Goal: Information Seeking & Learning: Learn about a topic

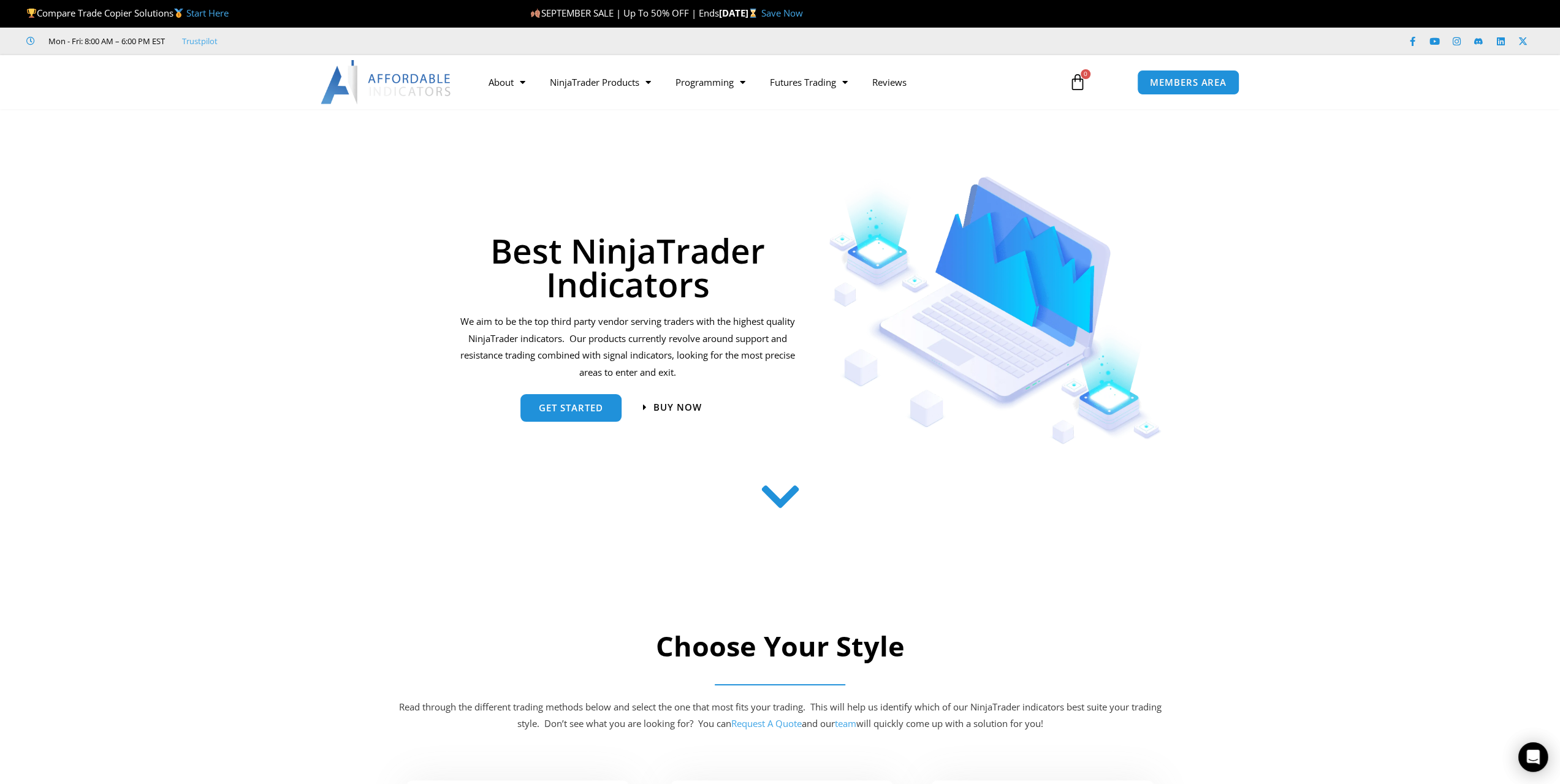
drag, startPoint x: 207, startPoint y: 168, endPoint x: 171, endPoint y: 578, distance: 411.6
click at [171, 578] on section at bounding box center [780, 522] width 1560 height 113
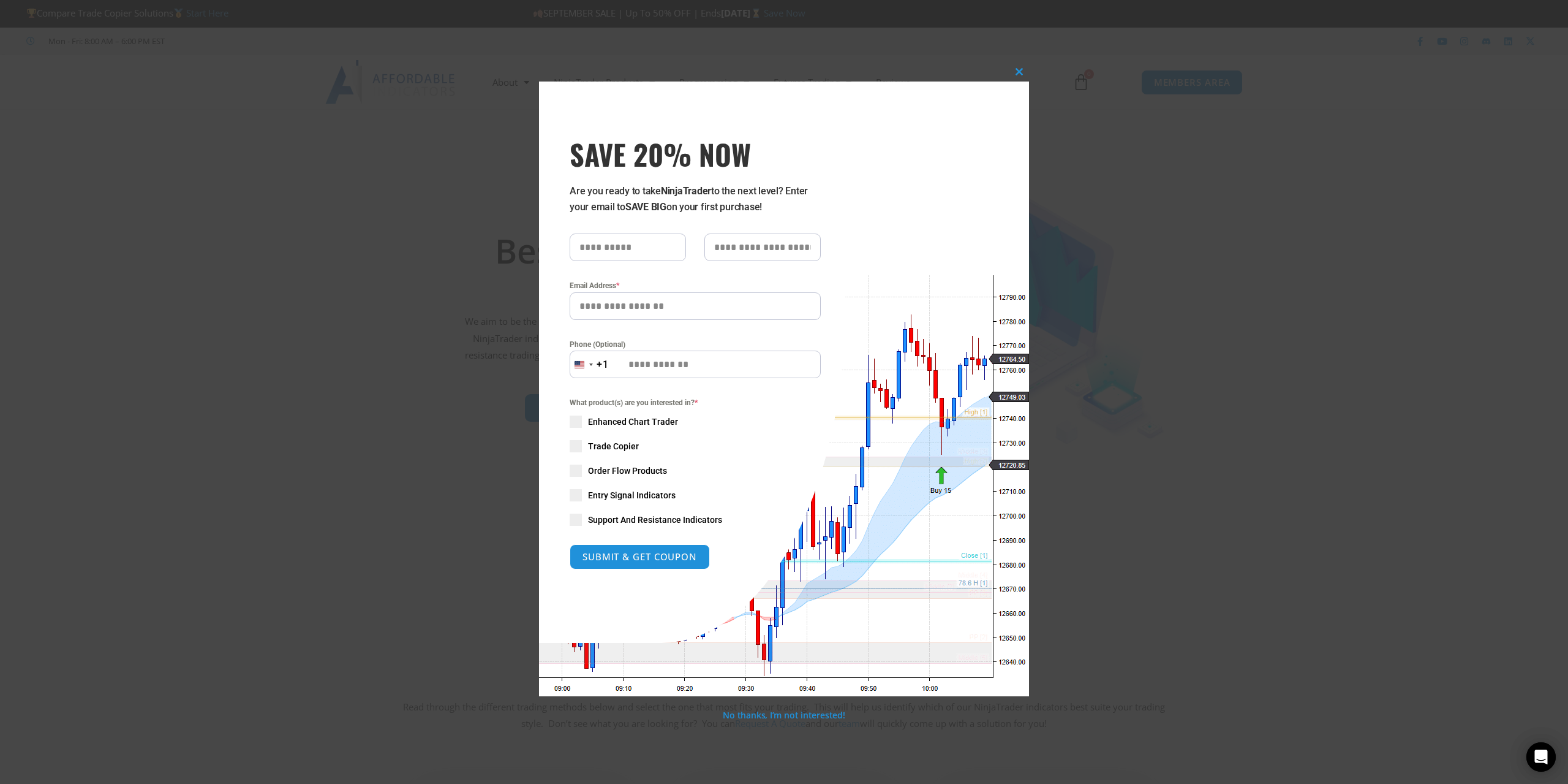
click at [730, 342] on label "Phone (Optional)" at bounding box center [695, 344] width 251 height 12
drag, startPoint x: 868, startPoint y: 256, endPoint x: 846, endPoint y: 263, distance: 23.1
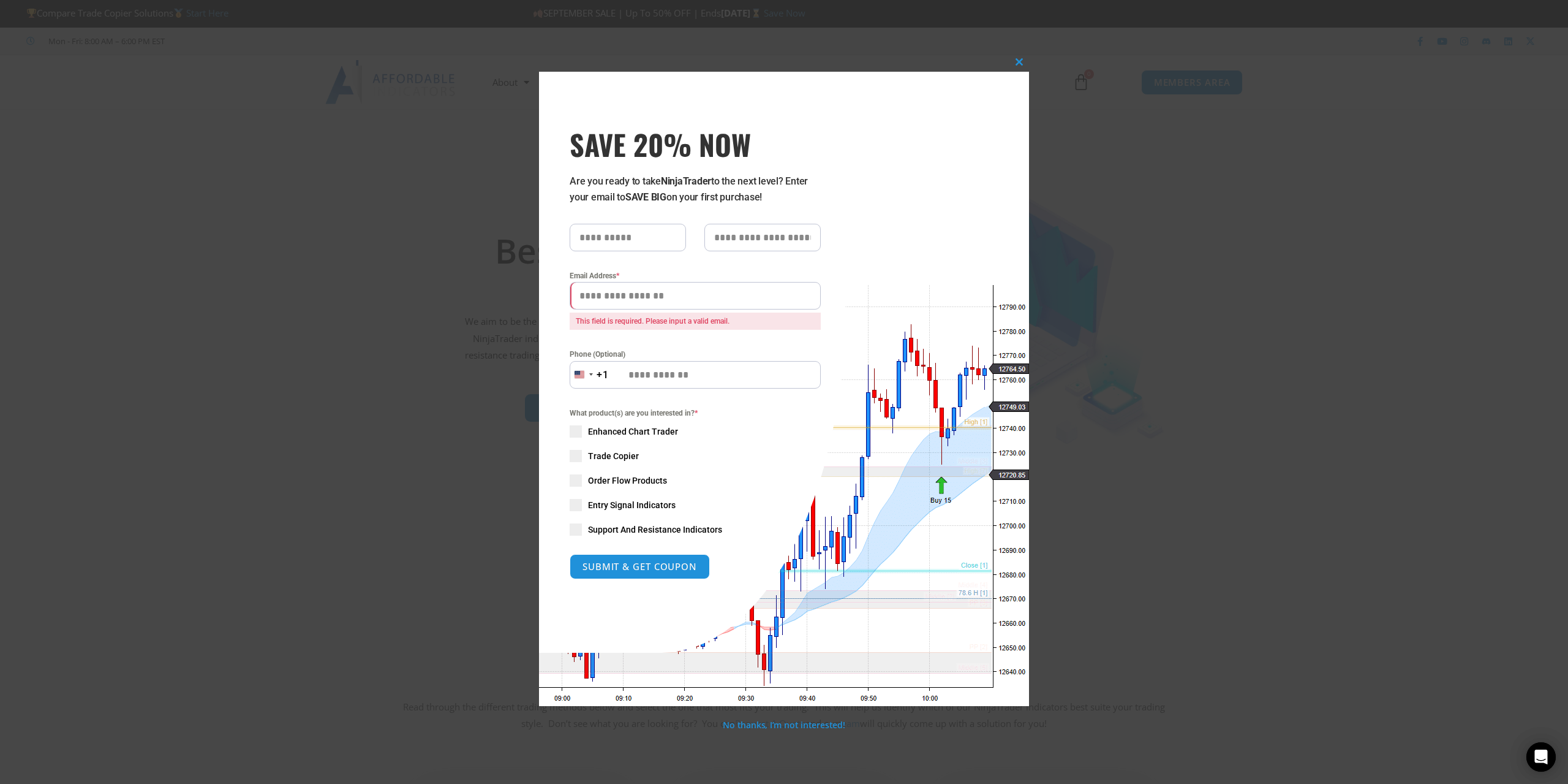
click at [577, 522] on div "What product(s) are you interested in? * Enhanced Chart Trader Trade Copier Ord…" at bounding box center [695, 471] width 251 height 129
click at [578, 506] on span "SAVE 20% NOW popup" at bounding box center [576, 504] width 12 height 12
click at [577, 533] on span "SAVE 20% NOW popup" at bounding box center [576, 529] width 12 height 12
click at [578, 437] on span "SAVE 20% NOW popup" at bounding box center [576, 431] width 12 height 12
click at [728, 290] on input "Email Address *" at bounding box center [695, 296] width 251 height 27
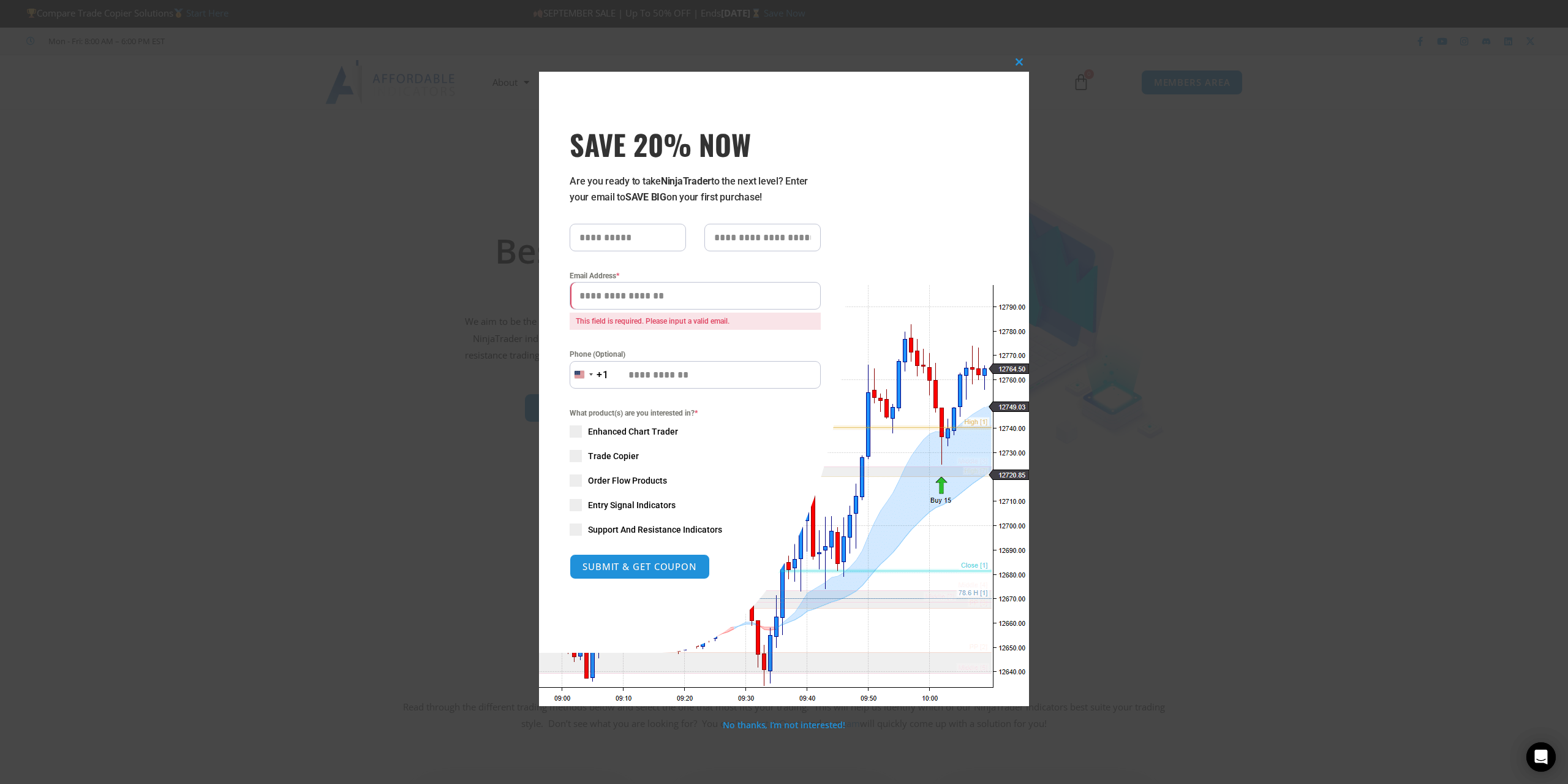
click at [912, 224] on div "Close this module SAVE 20% NOW Are you ready to take NinjaTrader to the next le…" at bounding box center [784, 389] width 490 height 634
click at [703, 305] on input "Email Address *" at bounding box center [695, 296] width 251 height 27
click at [682, 247] on input "SAVE 20% NOW popup" at bounding box center [628, 237] width 117 height 27
